Goal: Task Accomplishment & Management: Complete application form

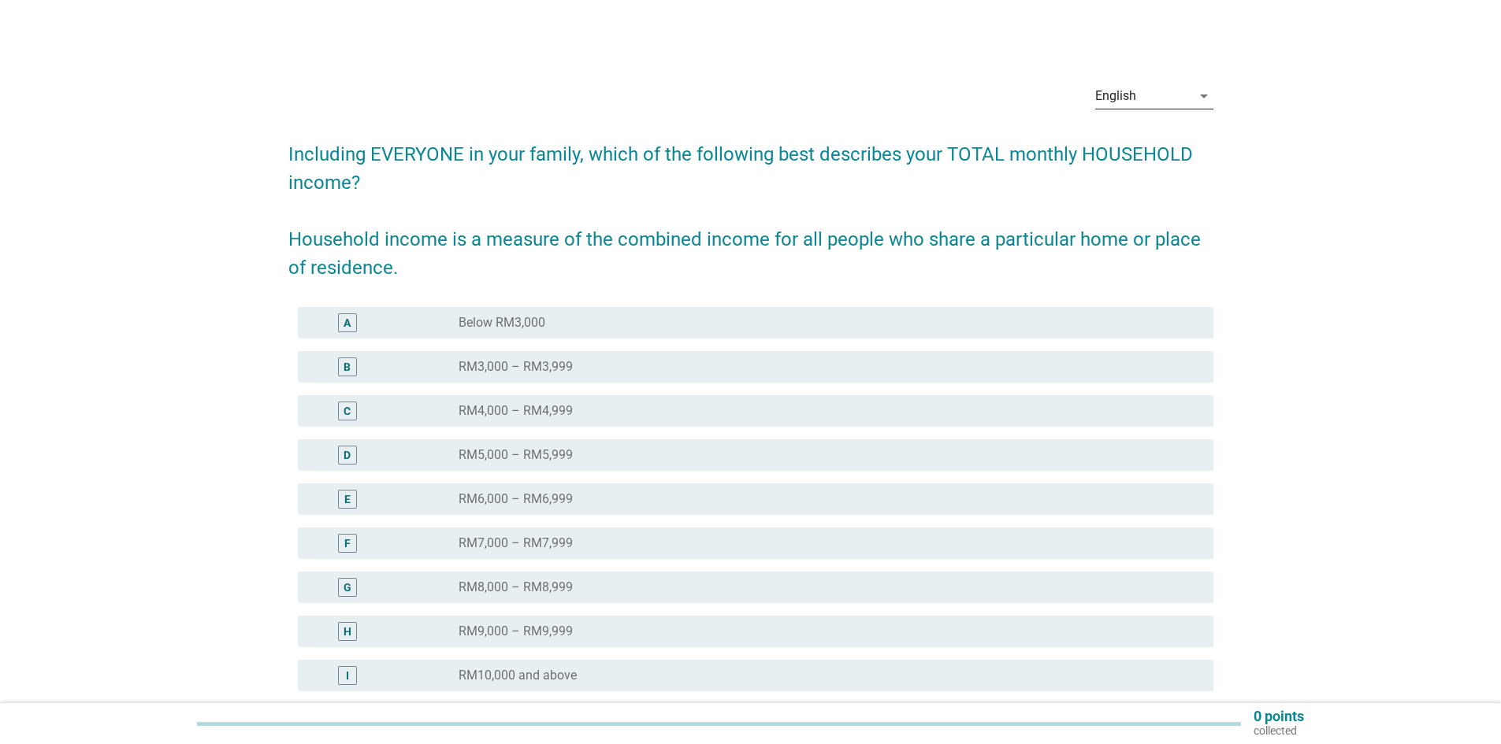
click at [1197, 97] on icon "arrow_drop_down" at bounding box center [1203, 96] width 19 height 19
click at [1160, 140] on div "Bahasa Melayu" at bounding box center [1153, 146] width 93 height 19
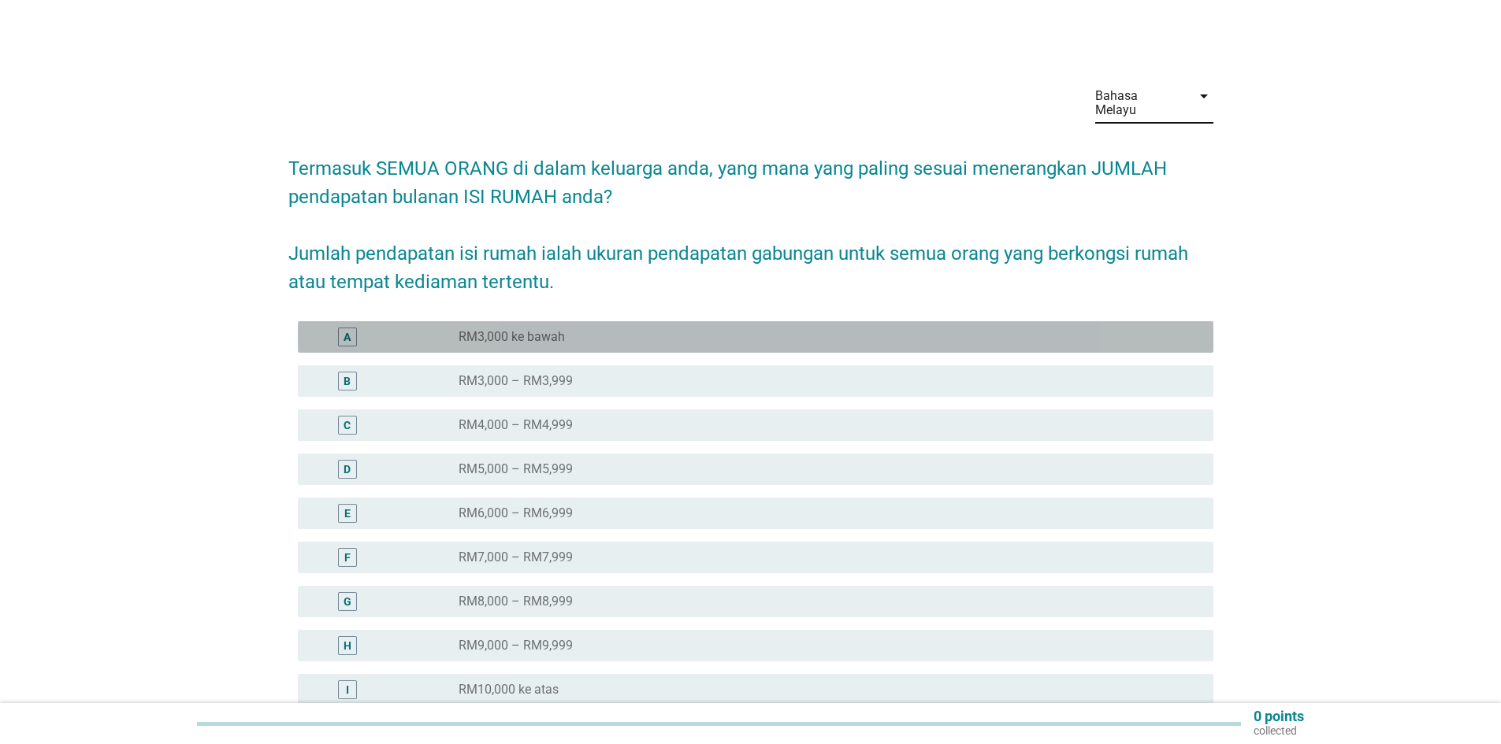
click at [566, 329] on div "radio_button_unchecked RM3,000 ke bawah" at bounding box center [822, 337] width 729 height 16
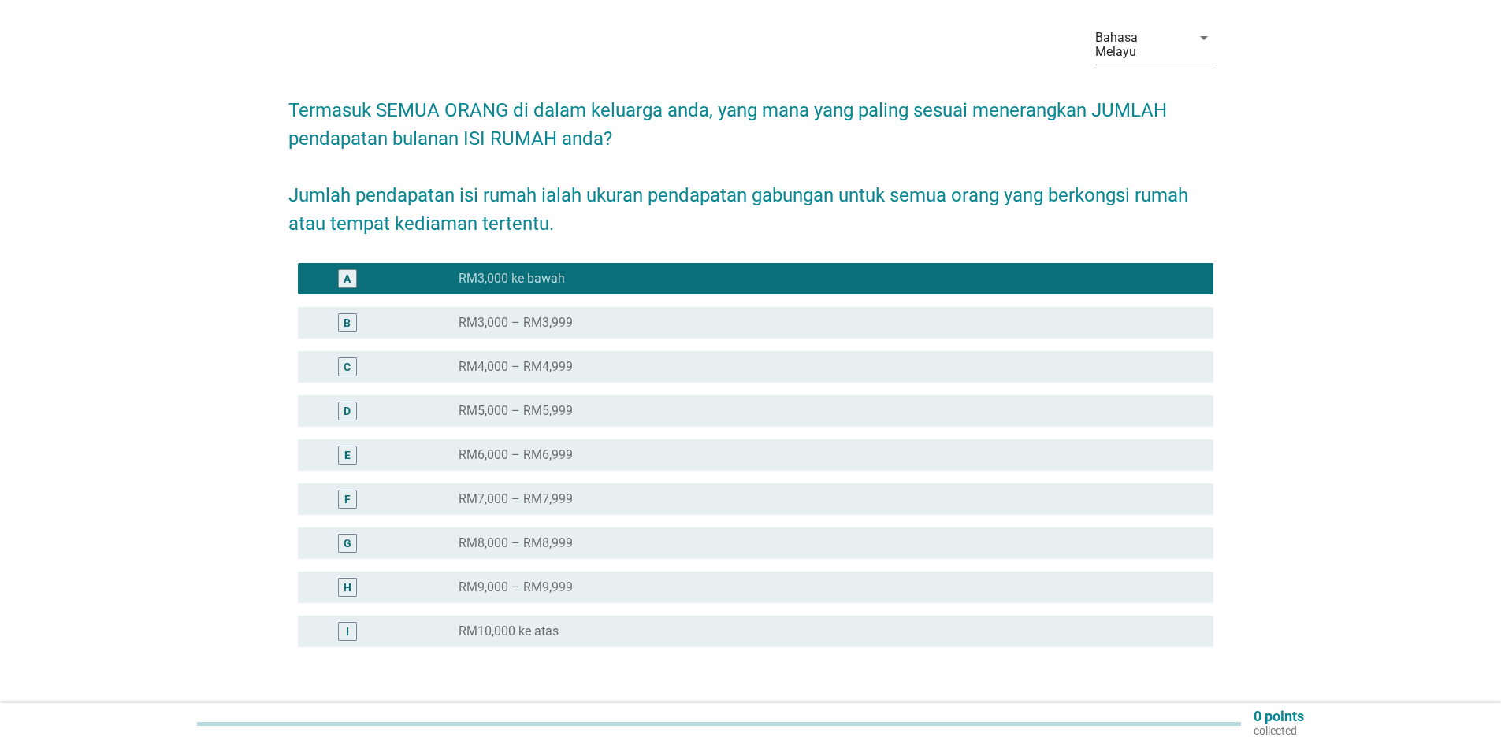
scroll to position [154, 0]
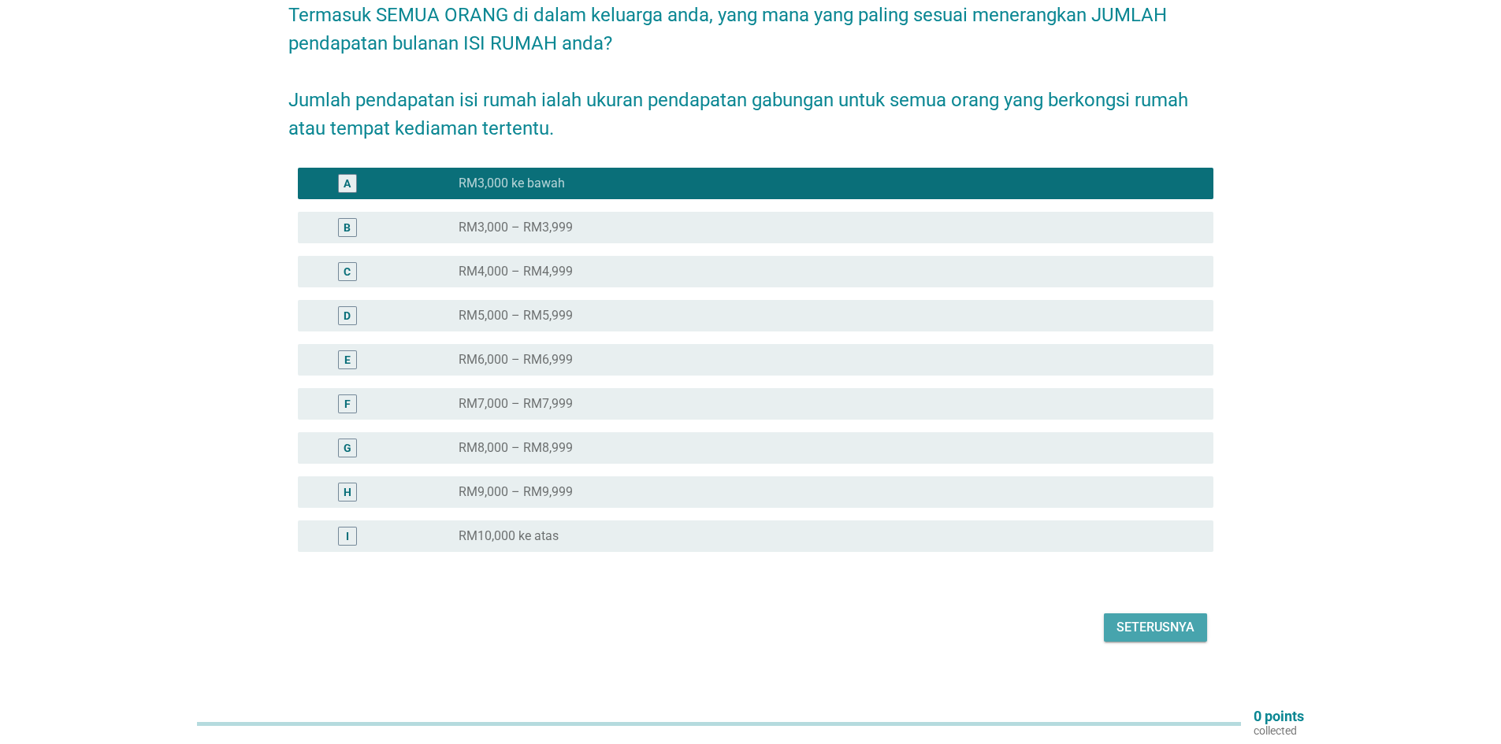
click at [1134, 614] on button "Seterusnya" at bounding box center [1155, 628] width 103 height 28
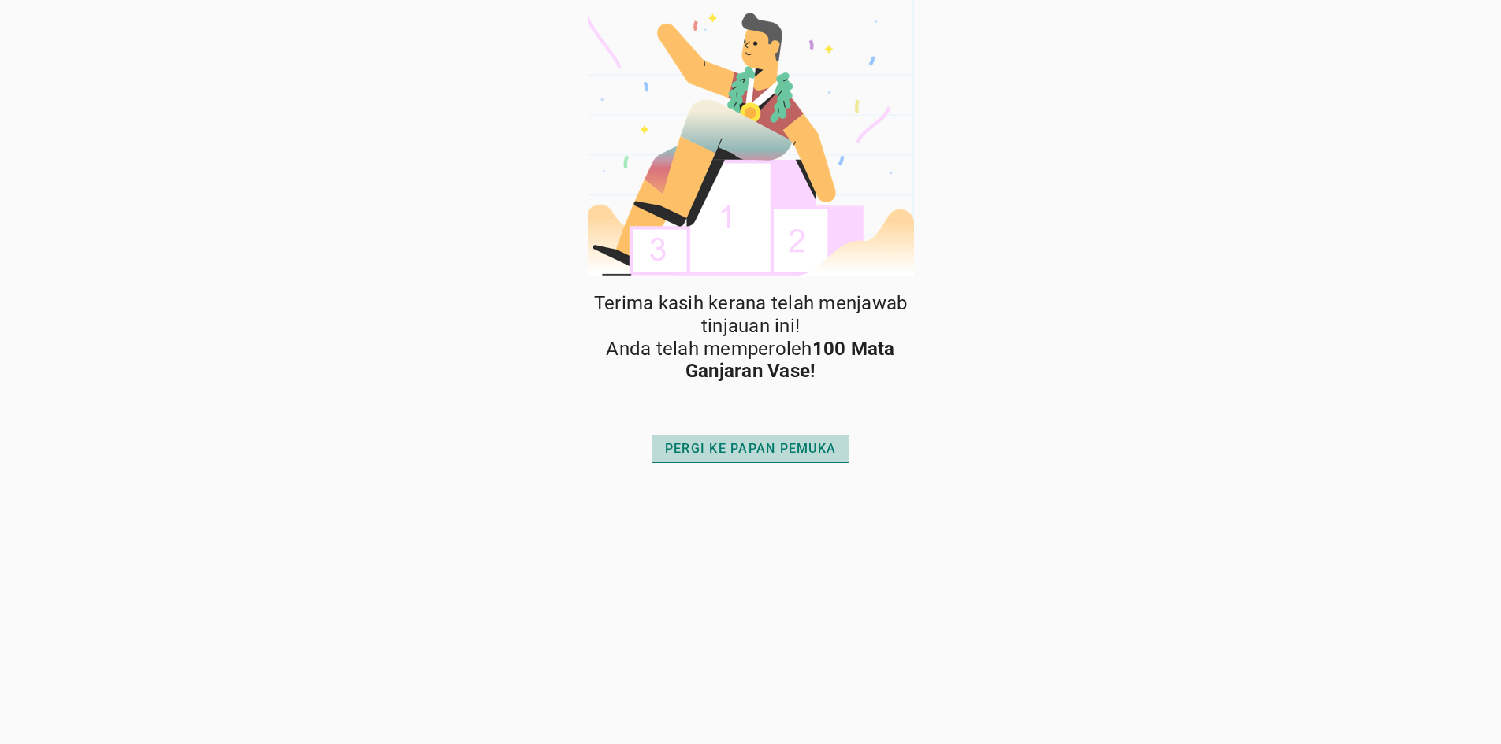
click at [794, 442] on div "PERGI KE PAPAN PEMUKA" at bounding box center [750, 449] width 171 height 19
